Goal: Information Seeking & Learning: Learn about a topic

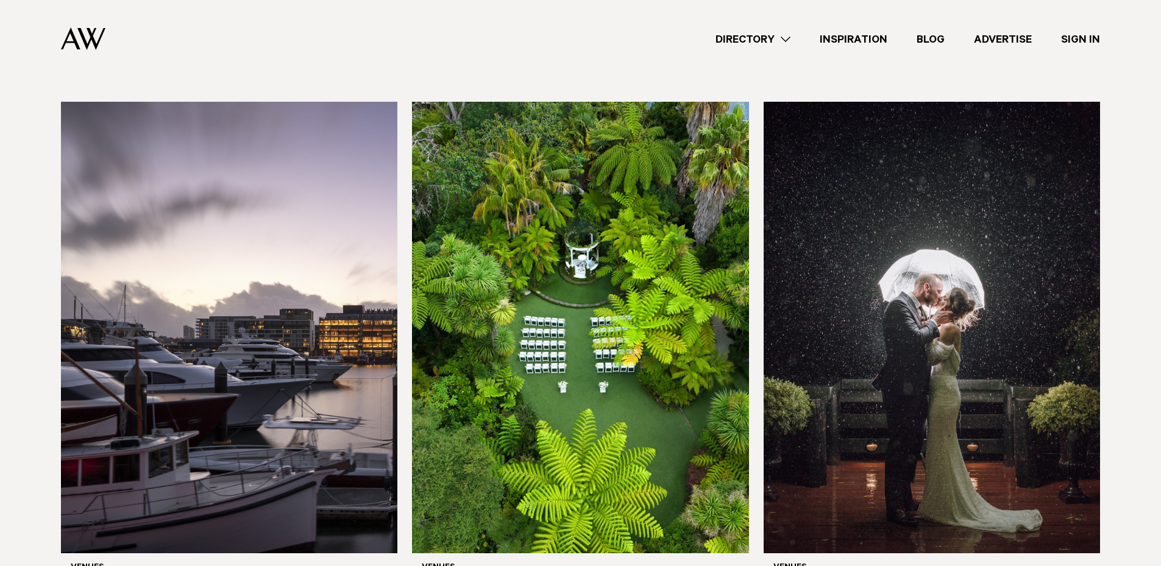
scroll to position [609, 0]
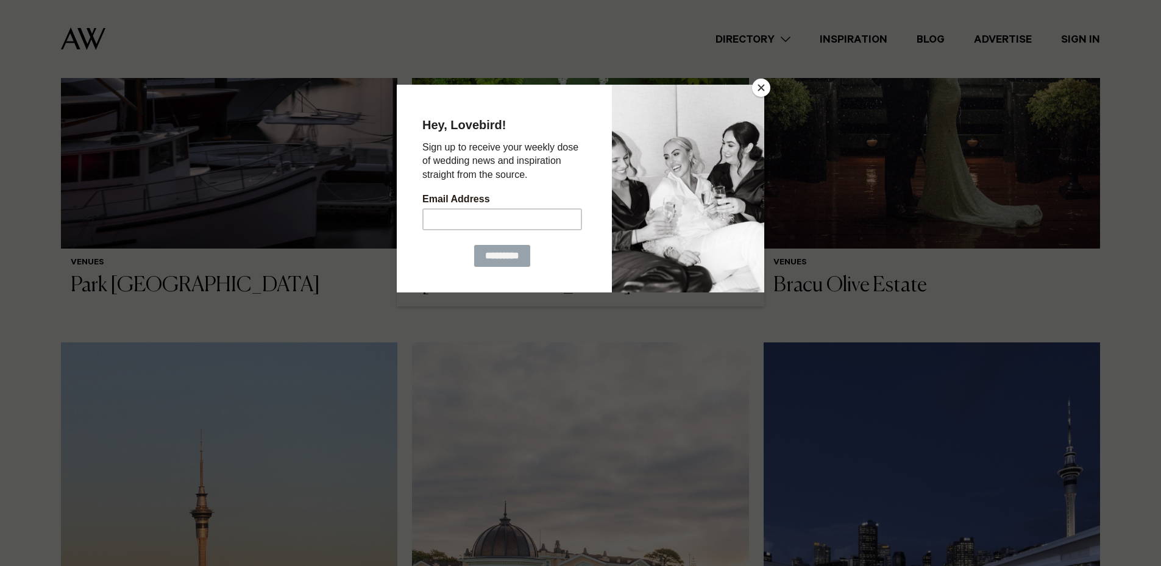
click at [766, 87] on button "Close" at bounding box center [761, 88] width 18 height 18
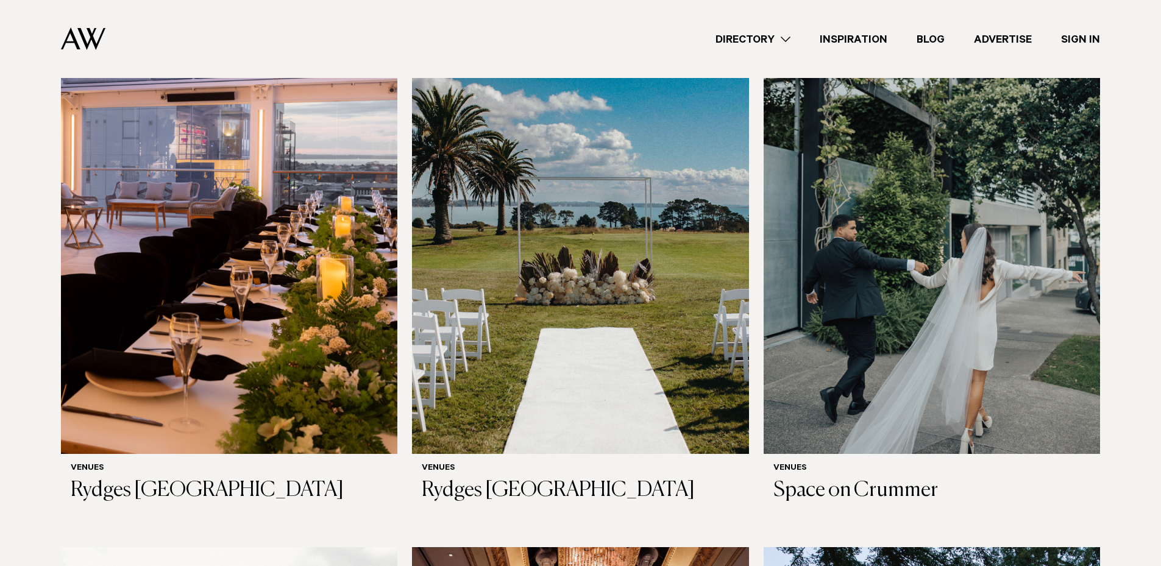
scroll to position [2559, 0]
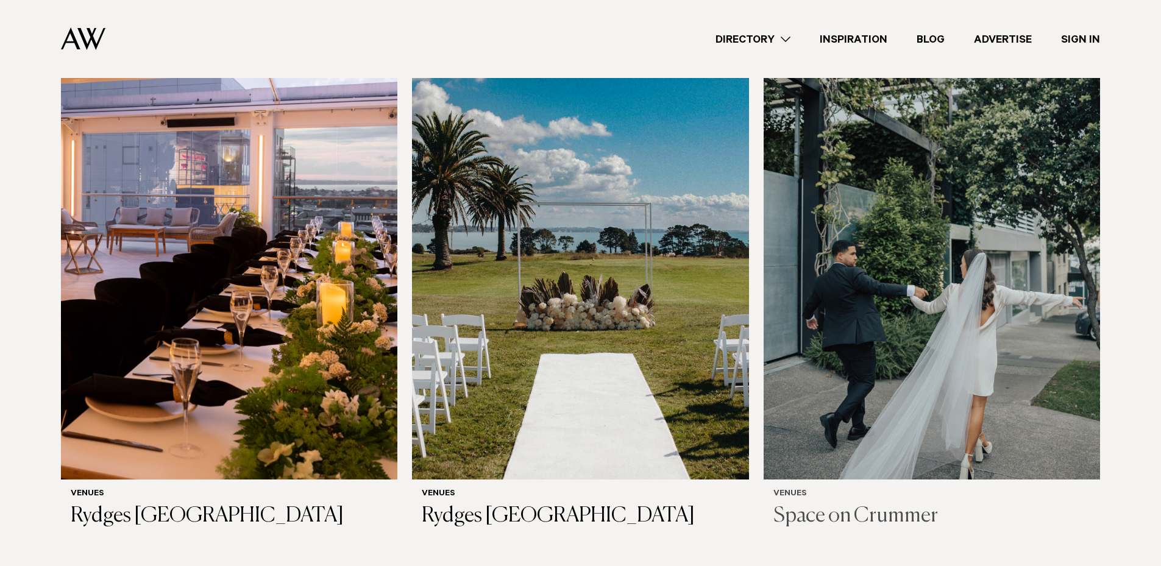
click at [973, 233] on img at bounding box center [932, 254] width 336 height 452
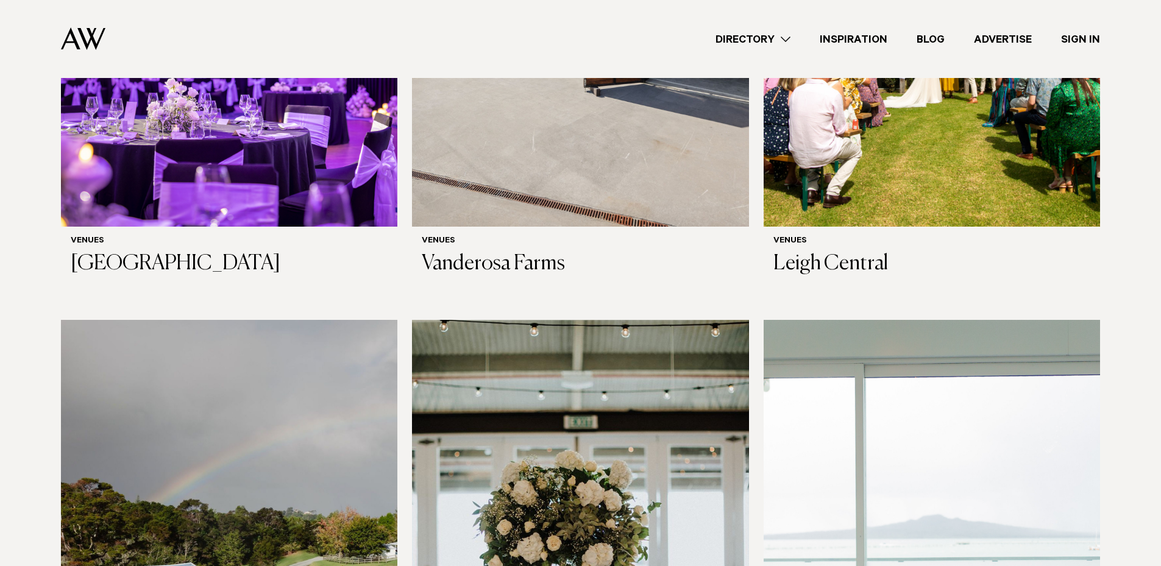
scroll to position [5716, 0]
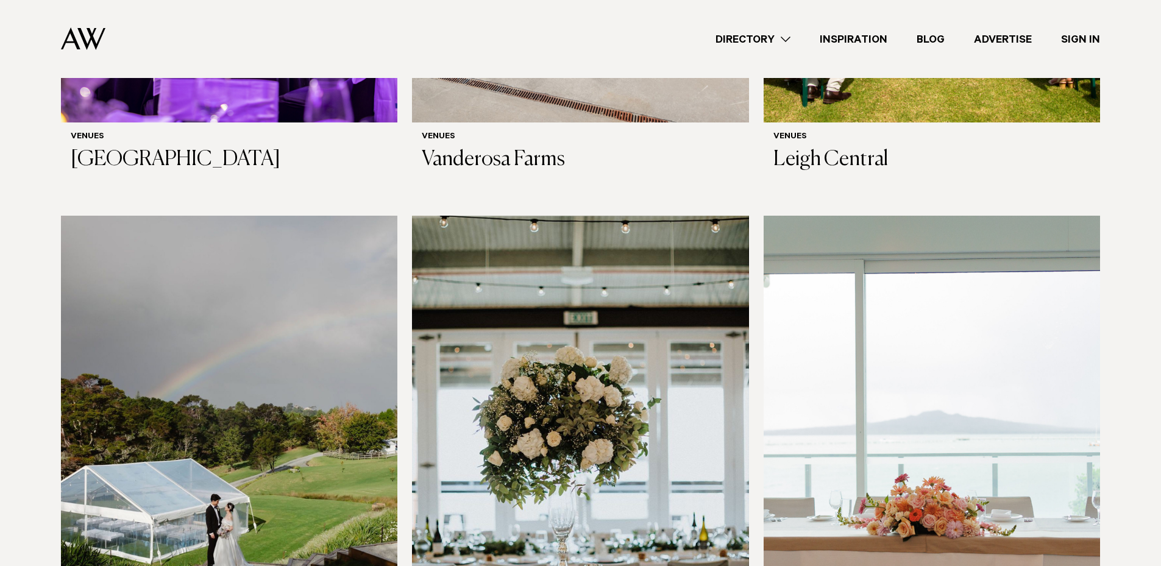
click at [957, 317] on img at bounding box center [932, 442] width 336 height 452
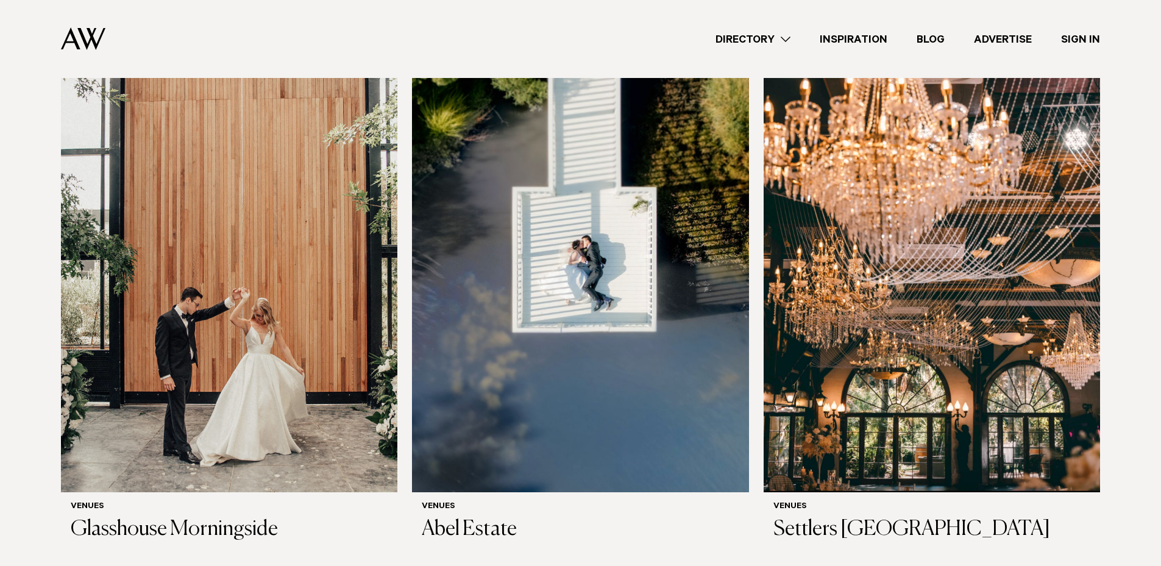
scroll to position [1636, 0]
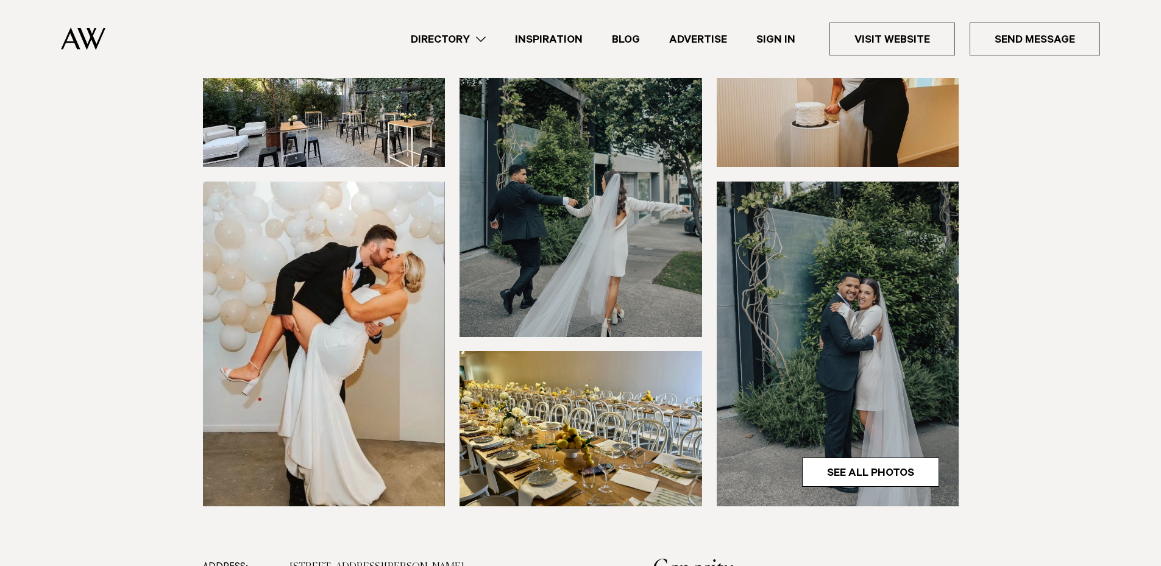
scroll to position [122, 0]
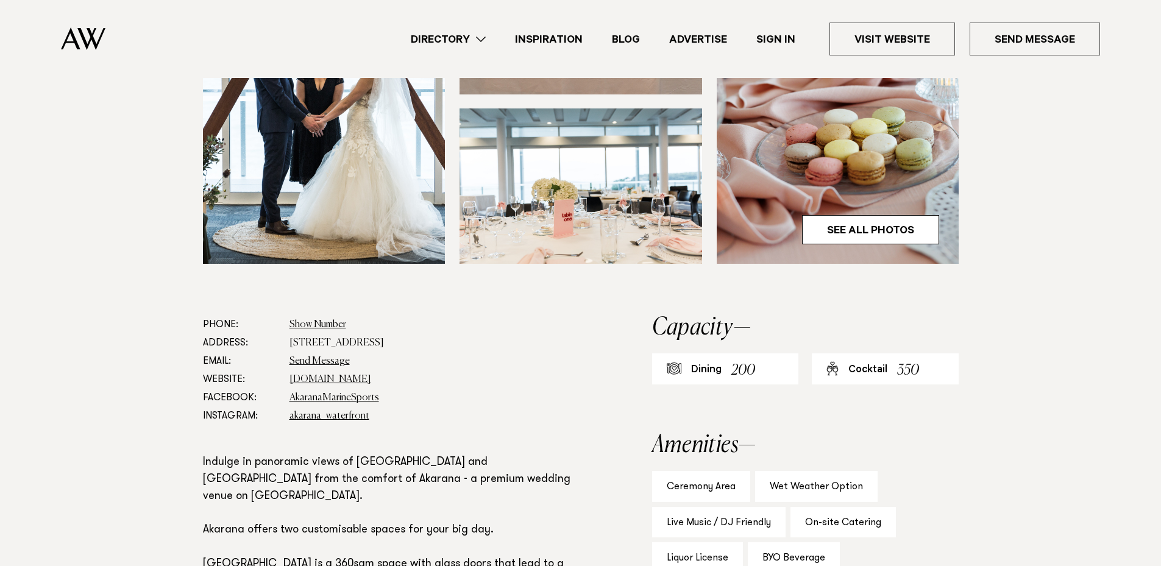
scroll to position [487, 0]
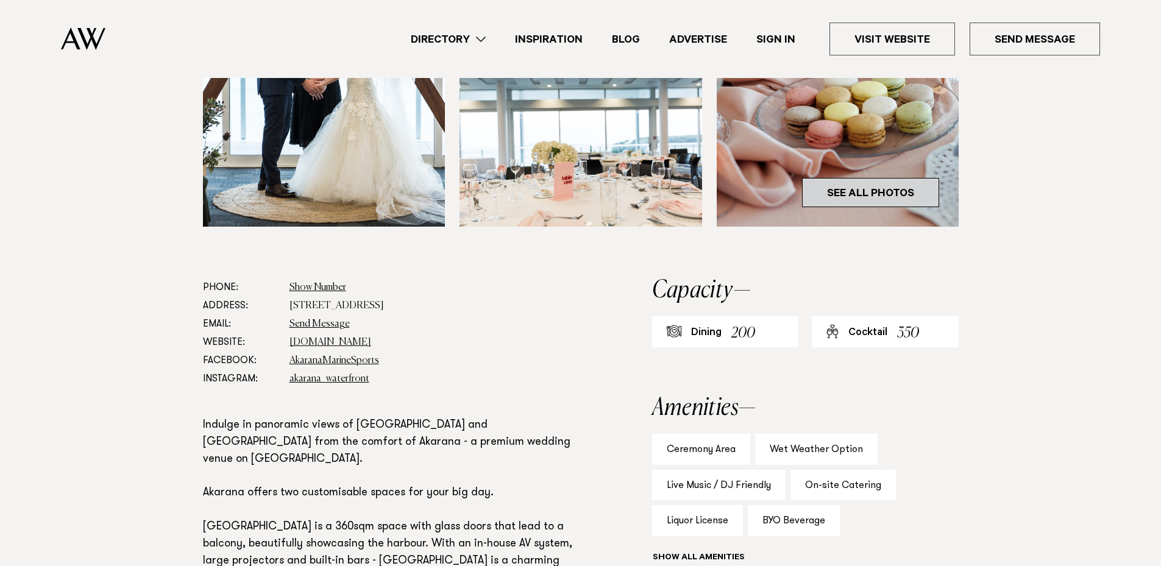
click at [881, 192] on link "See All Photos" at bounding box center [870, 192] width 137 height 29
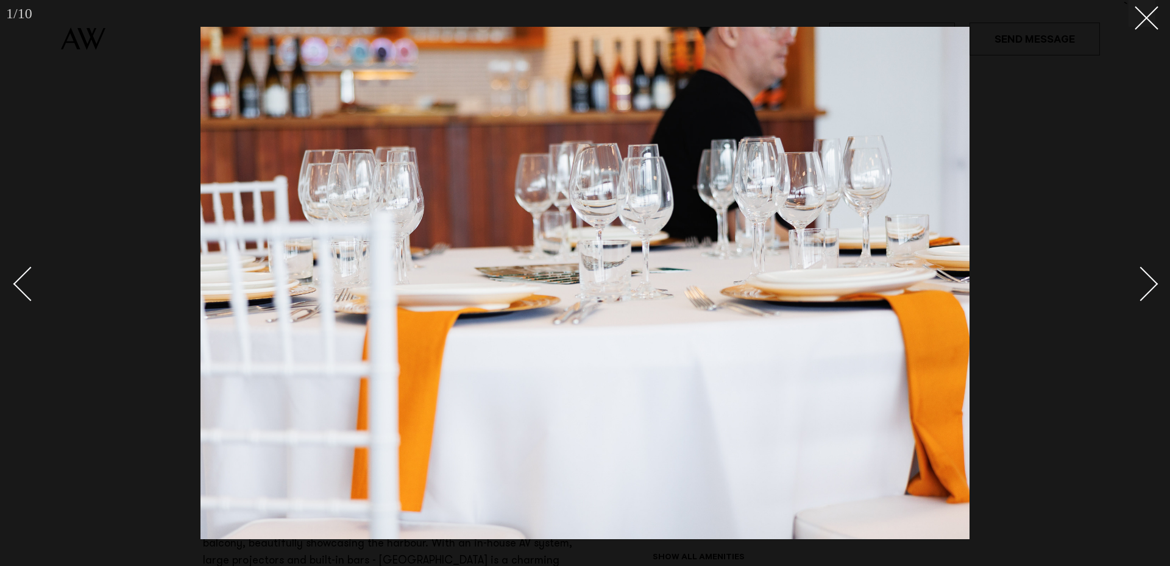
click at [1153, 280] on div "Next slide" at bounding box center [1141, 283] width 35 height 35
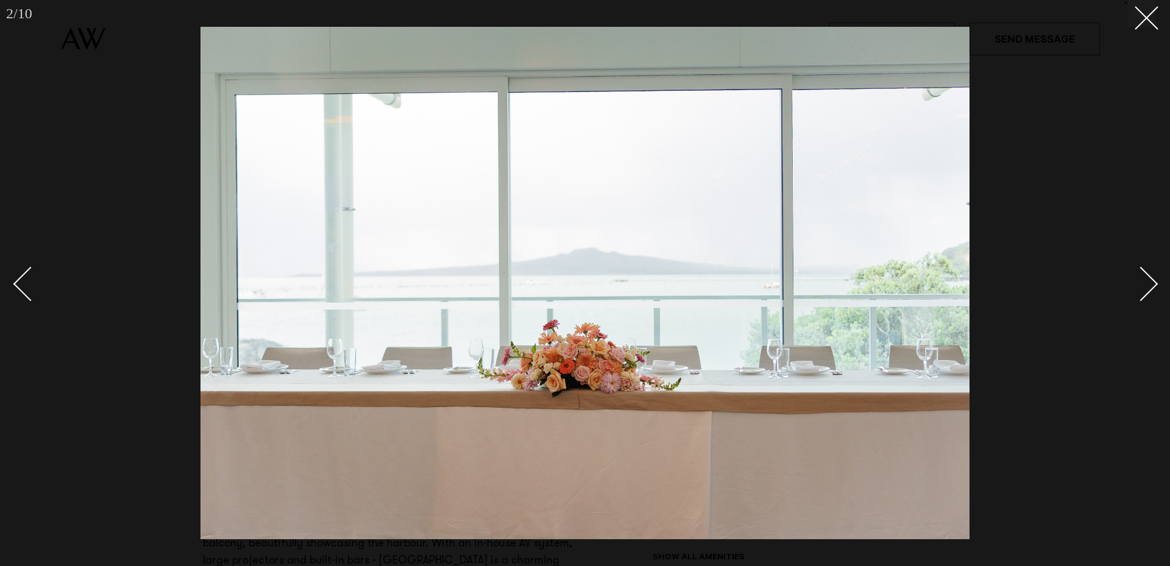
click at [1153, 280] on div "Next slide" at bounding box center [1141, 283] width 35 height 35
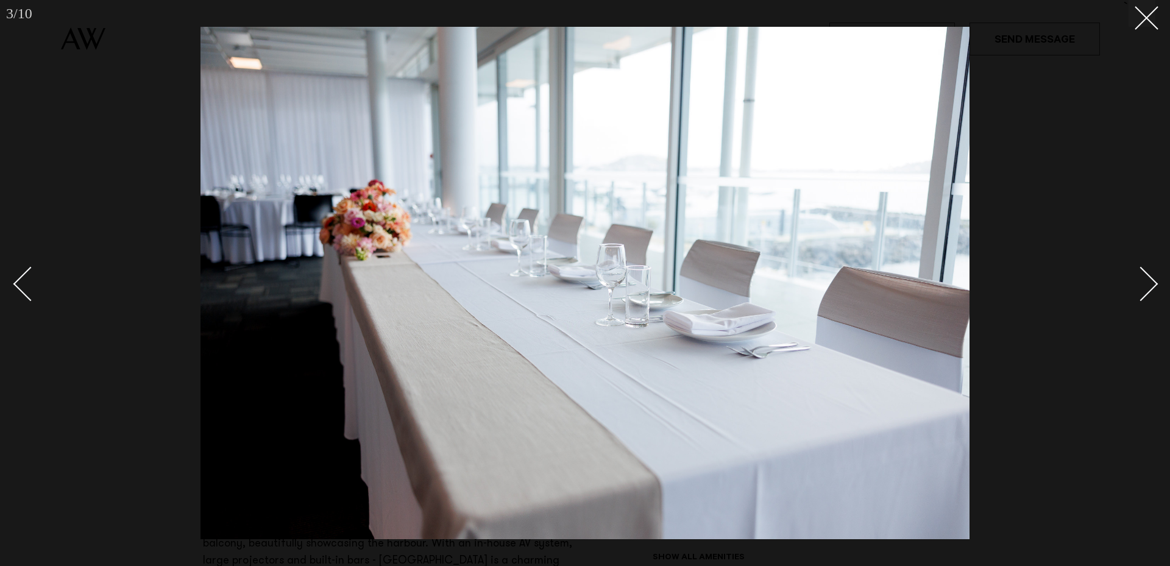
click at [1153, 280] on div "Next slide" at bounding box center [1141, 283] width 35 height 35
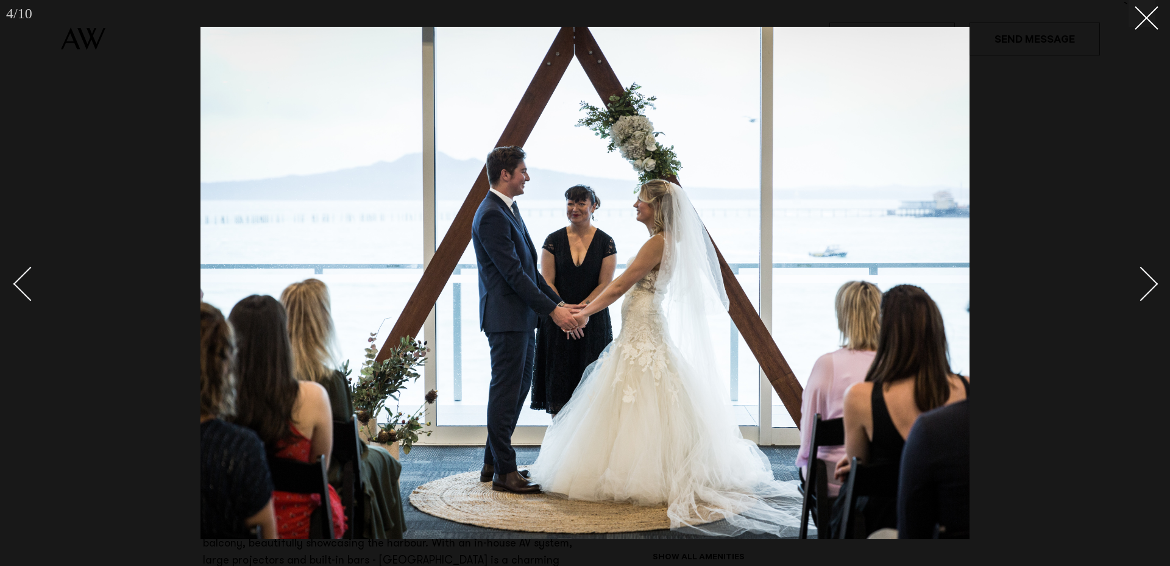
click at [1153, 280] on div "Next slide" at bounding box center [1141, 283] width 35 height 35
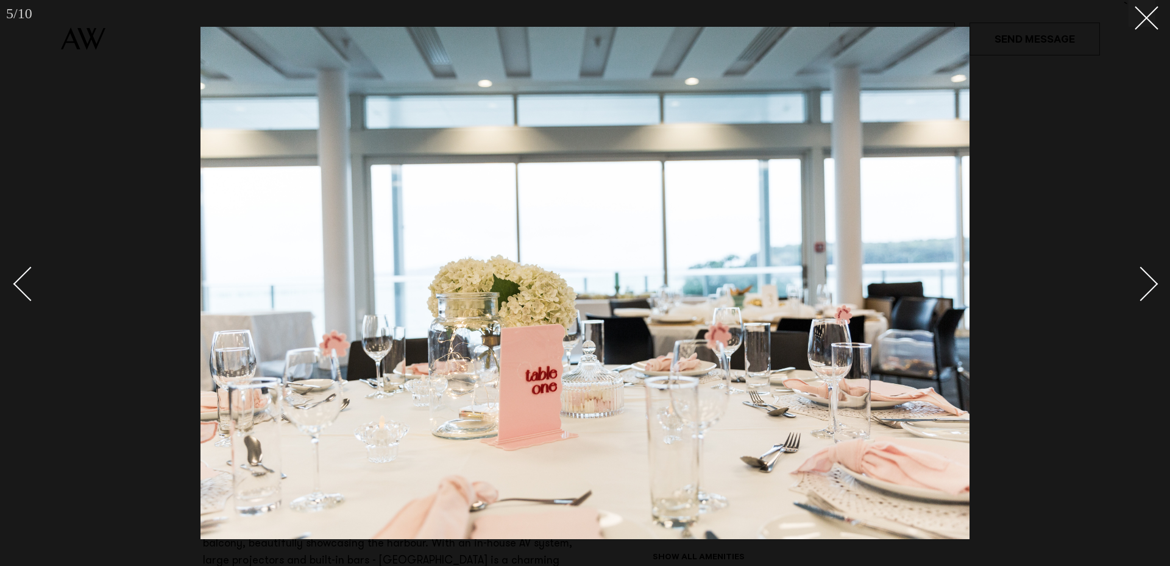
click at [1153, 280] on div "Next slide" at bounding box center [1141, 283] width 35 height 35
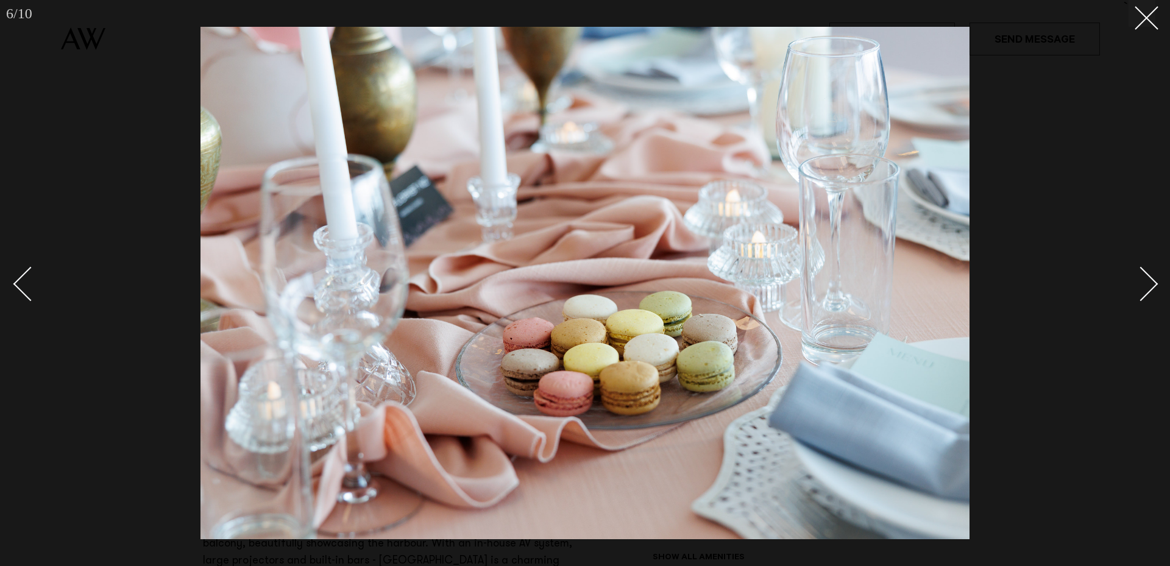
click at [1153, 280] on div "Next slide" at bounding box center [1141, 283] width 35 height 35
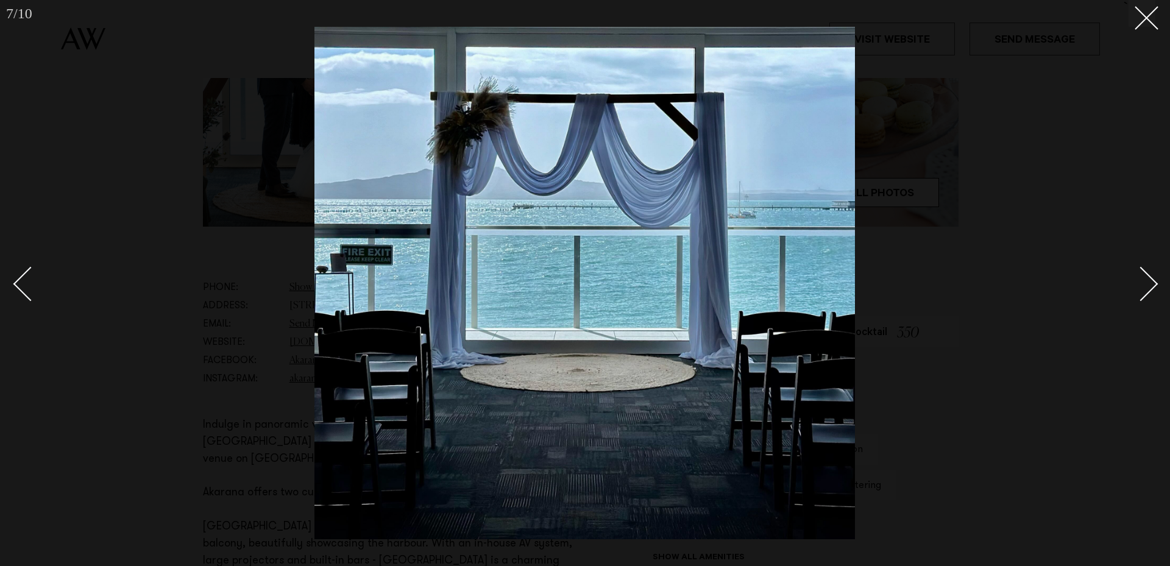
click at [1153, 280] on div "Next slide" at bounding box center [1141, 283] width 35 height 35
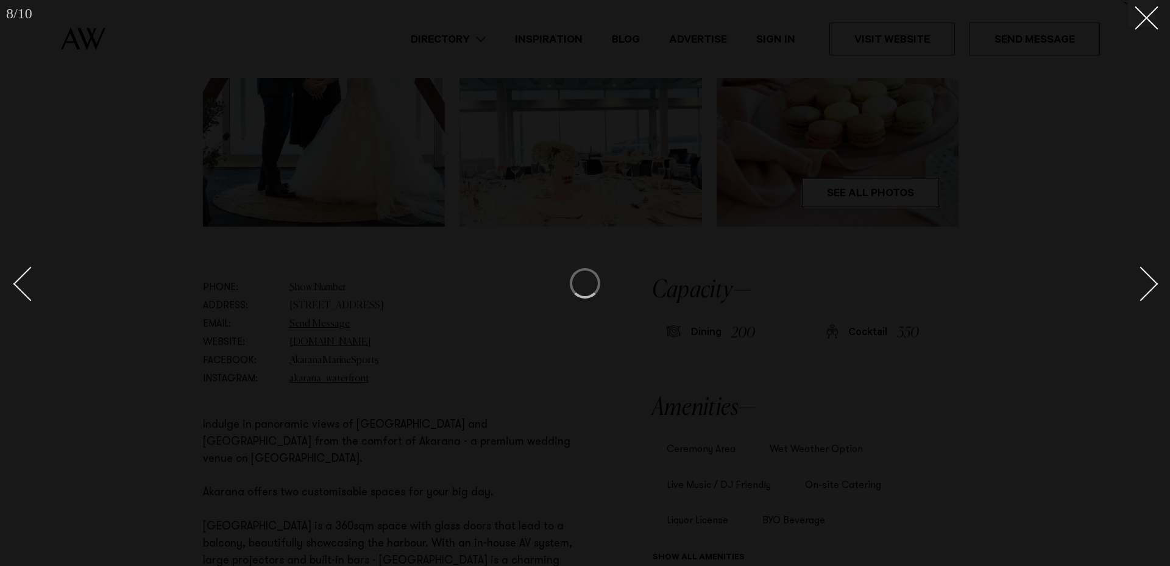
click at [1153, 280] on div "Next slide" at bounding box center [1141, 283] width 35 height 35
click at [1150, 279] on div "Next slide" at bounding box center [1141, 283] width 35 height 35
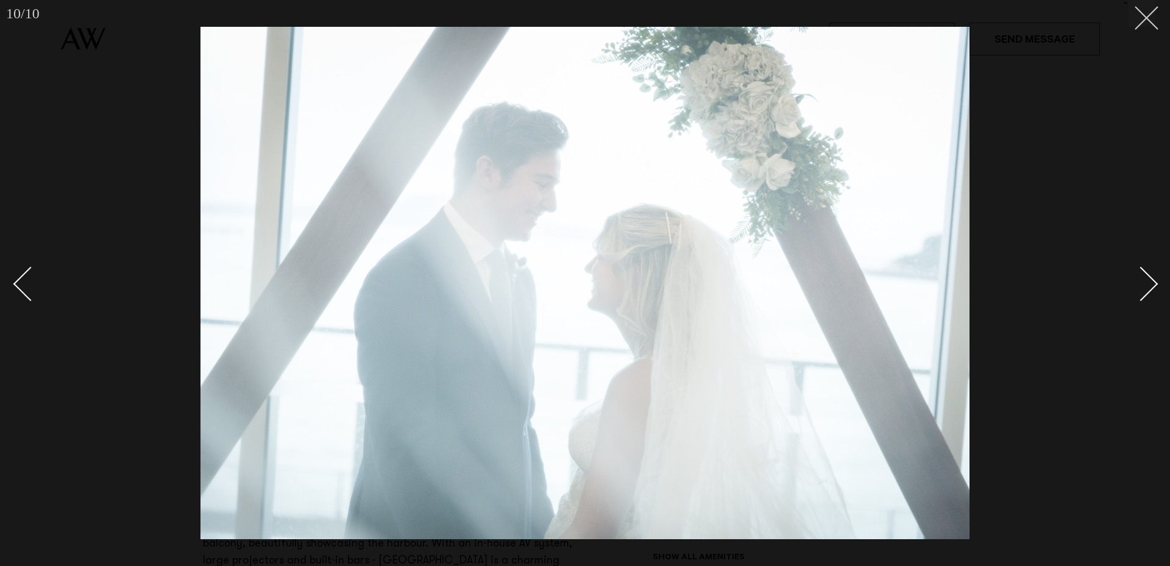
click at [1145, 15] on icon at bounding box center [1142, 13] width 15 height 15
